Goal: Information Seeking & Learning: Get advice/opinions

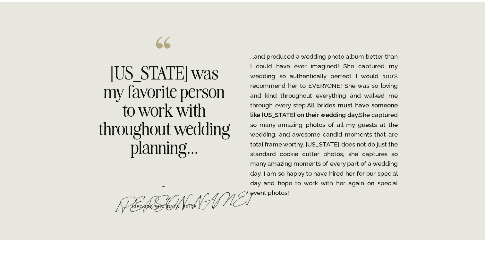
scroll to position [979, 0]
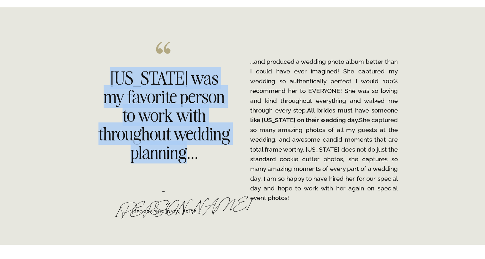
drag, startPoint x: 106, startPoint y: 71, endPoint x: 230, endPoint y: 155, distance: 148.9
click at [230, 155] on h2 "[US_STATE] was my favorite person to work with throughout wedding planning..." at bounding box center [163, 113] width 131 height 89
copy h2 "[US_STATE] was my favorite person to work with throughout wedding planning..."
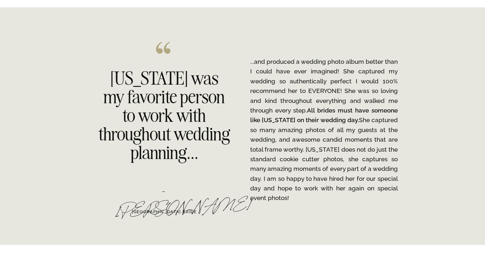
drag, startPoint x: 157, startPoint y: 49, endPoint x: 173, endPoint y: 49, distance: 15.7
click at [173, 49] on icon at bounding box center [163, 48] width 19 height 18
drag, startPoint x: 174, startPoint y: 52, endPoint x: 147, endPoint y: 51, distance: 27.3
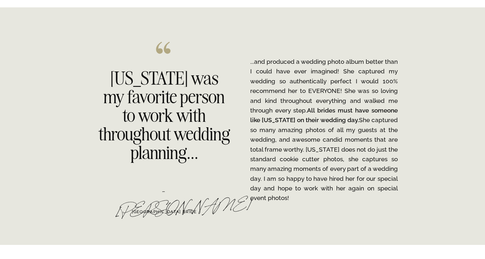
click at [157, 49] on icon at bounding box center [163, 48] width 14 height 12
click at [162, 49] on icon at bounding box center [163, 48] width 19 height 18
click at [151, 192] on div "- [PERSON_NAME]" at bounding box center [164, 195] width 98 height 27
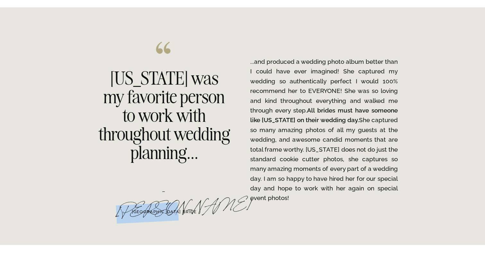
click at [151, 192] on div "- [PERSON_NAME]" at bounding box center [164, 195] width 98 height 27
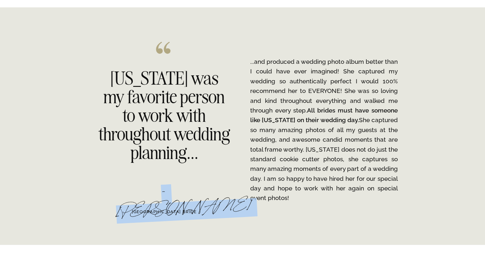
click at [151, 192] on div "- [PERSON_NAME]" at bounding box center [164, 195] width 98 height 27
click at [185, 210] on h3 "[GEOGRAPHIC_DATA] BRIDE" at bounding box center [164, 212] width 86 height 7
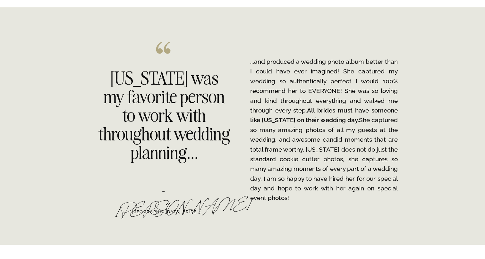
click at [362, 187] on p "...and produced a wedding photo album better than I could have ever imagined! S…" at bounding box center [324, 130] width 148 height 146
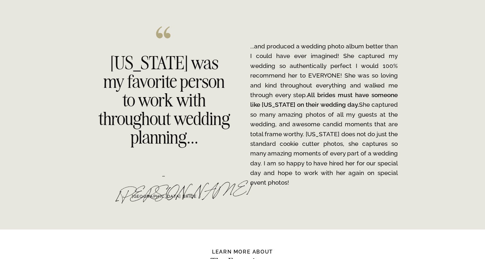
scroll to position [981, 0]
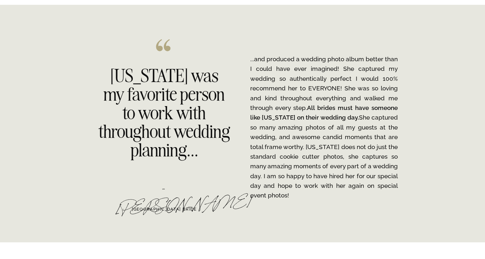
click at [287, 192] on p "...and produced a wedding photo album better than I could have ever imagined! S…" at bounding box center [324, 127] width 148 height 146
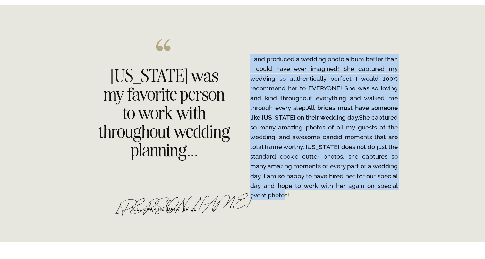
drag, startPoint x: 292, startPoint y: 194, endPoint x: 247, endPoint y: 56, distance: 145.4
copy p "...and produced a wedding photo album better than I could have ever imagined! S…"
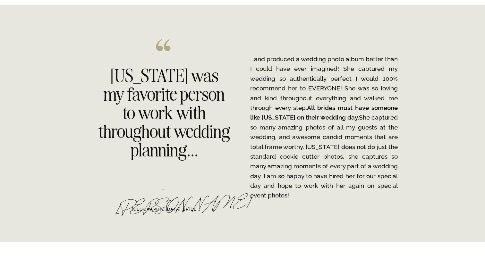
click at [301, 151] on p "...and produced a wedding photo album better than I could have ever imagined! S…" at bounding box center [324, 127] width 148 height 146
